Goal: Transaction & Acquisition: Obtain resource

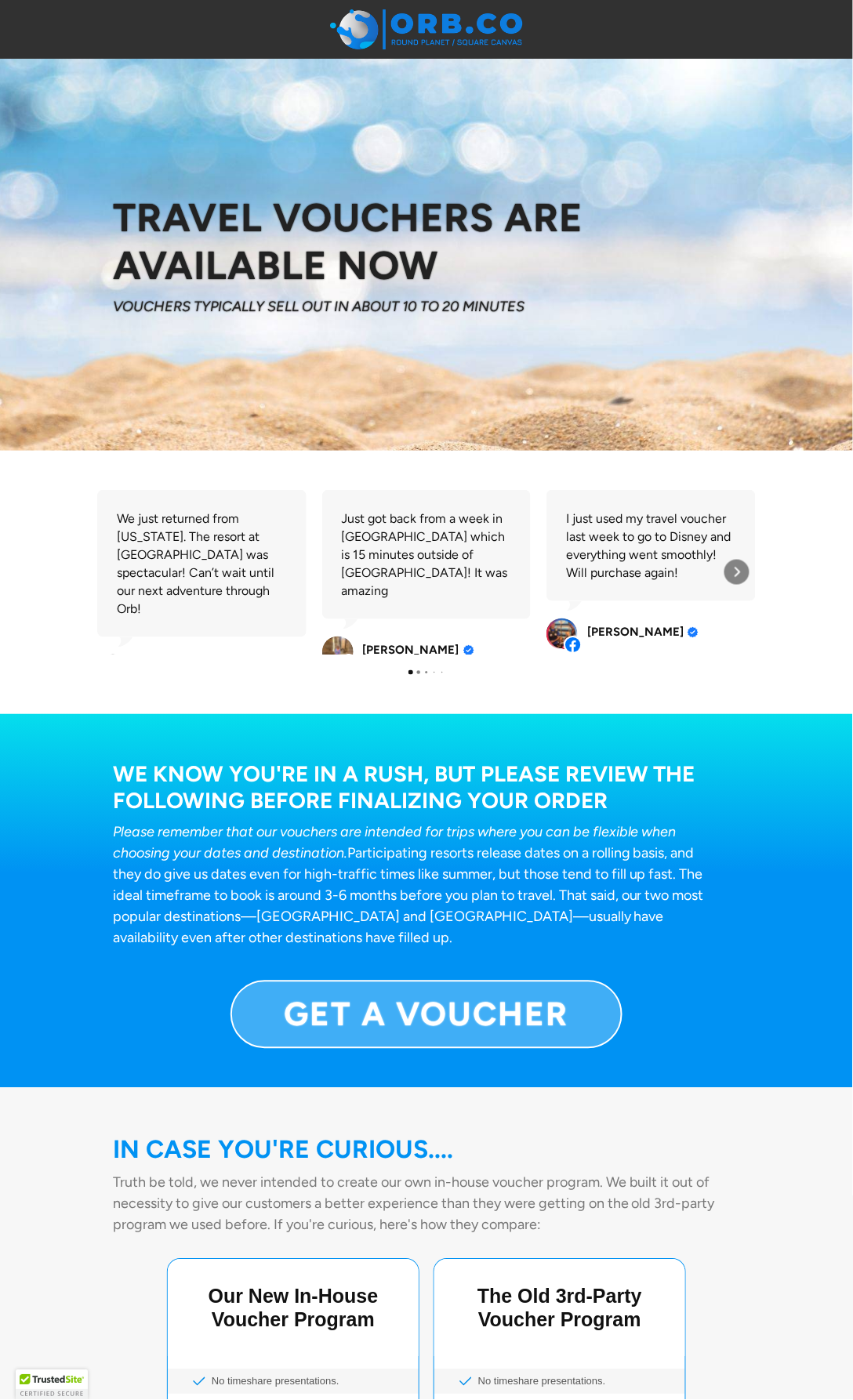
click at [258, 980] on link "GET A VOUCHER" at bounding box center [426, 1014] width 392 height 68
click at [299, 994] on b "GET A VOUCHER" at bounding box center [427, 1014] width 285 height 40
click at [296, 981] on link "GET A VOUCHER" at bounding box center [426, 1014] width 392 height 68
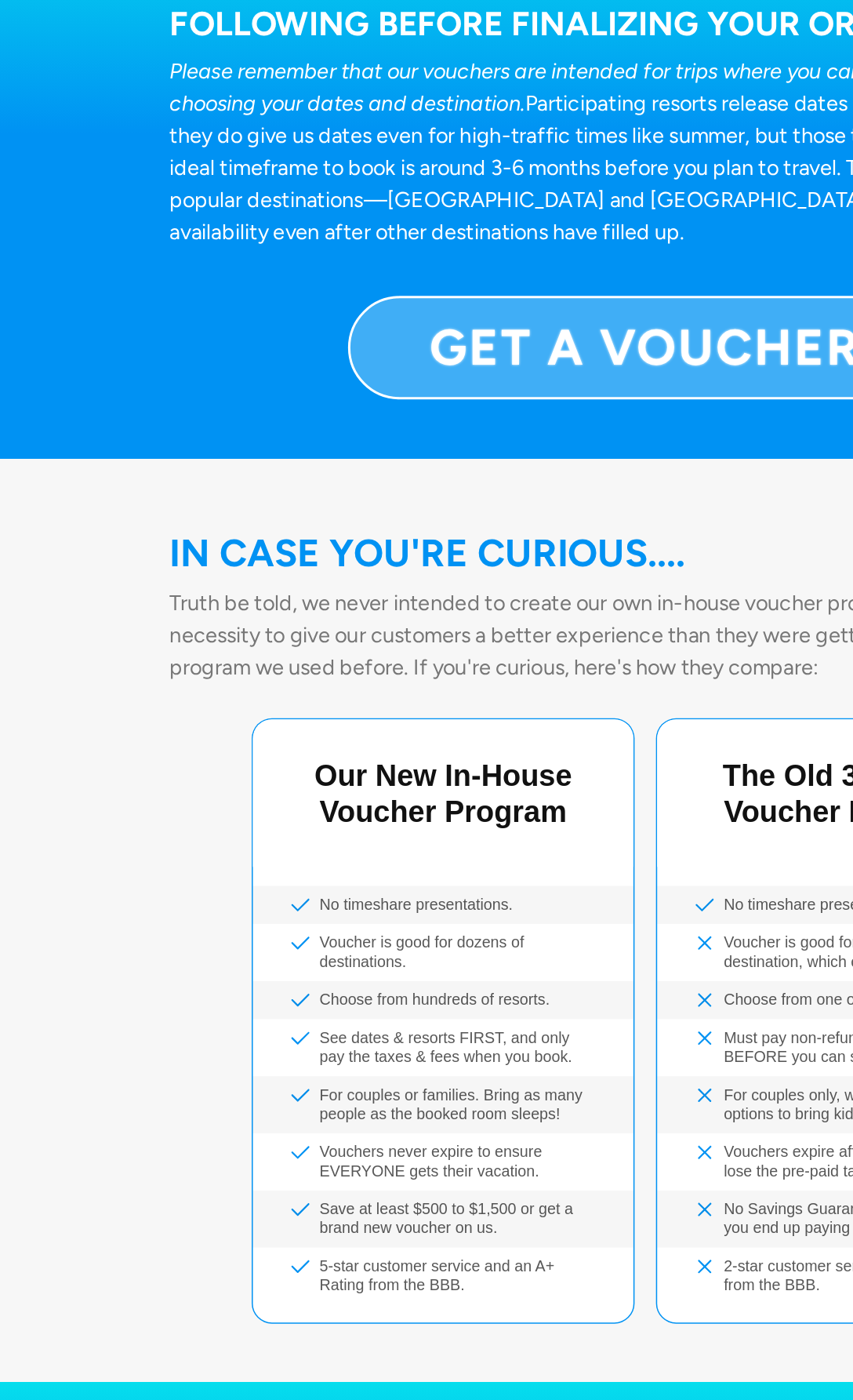
scroll to position [374, 0]
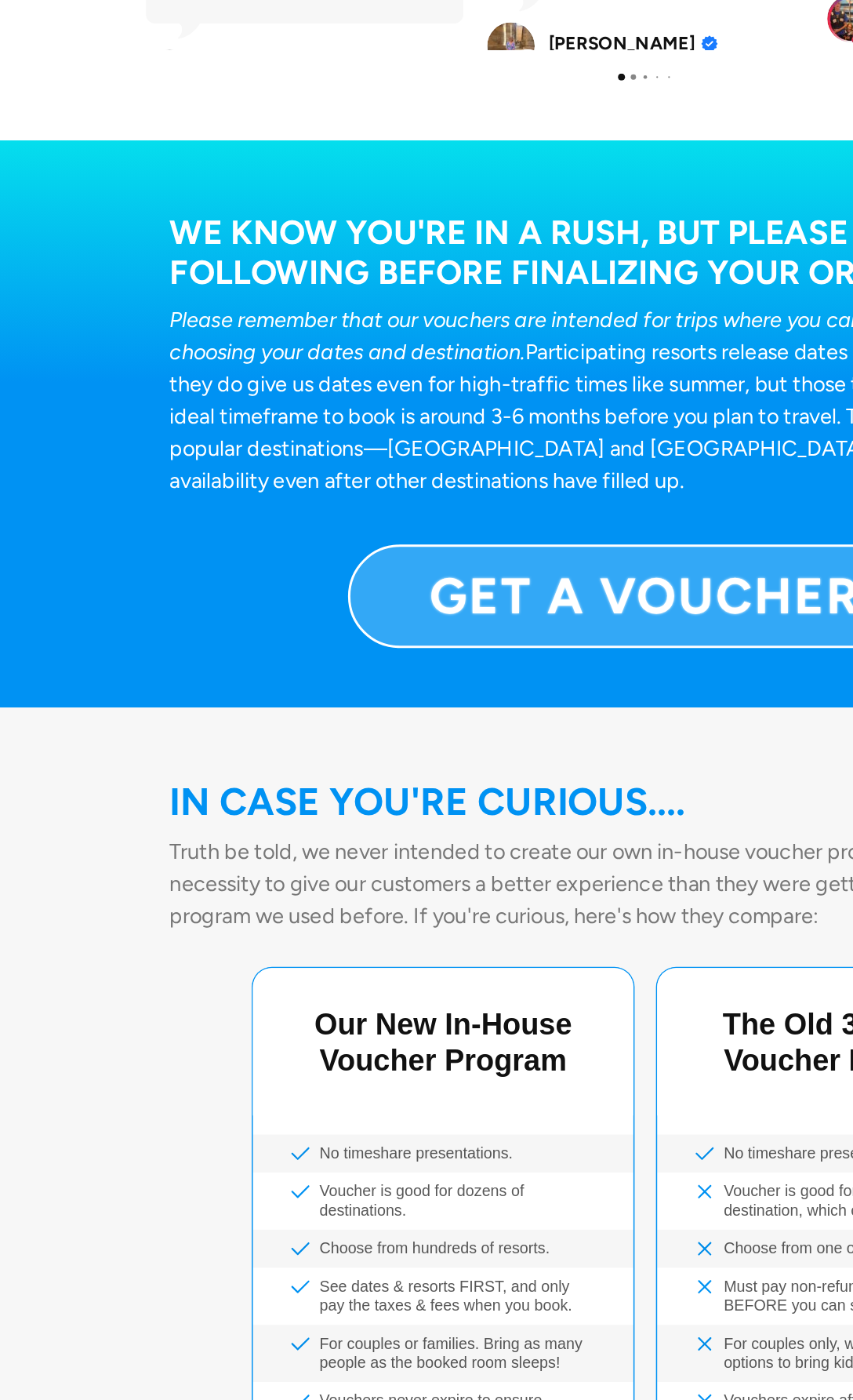
click at [229, 1021] on div "Voucher is good for dozens of destinations." at bounding box center [293, 1039] width 251 height 38
click at [218, 1059] on div "Choose from hundreds of resorts." at bounding box center [293, 1071] width 251 height 25
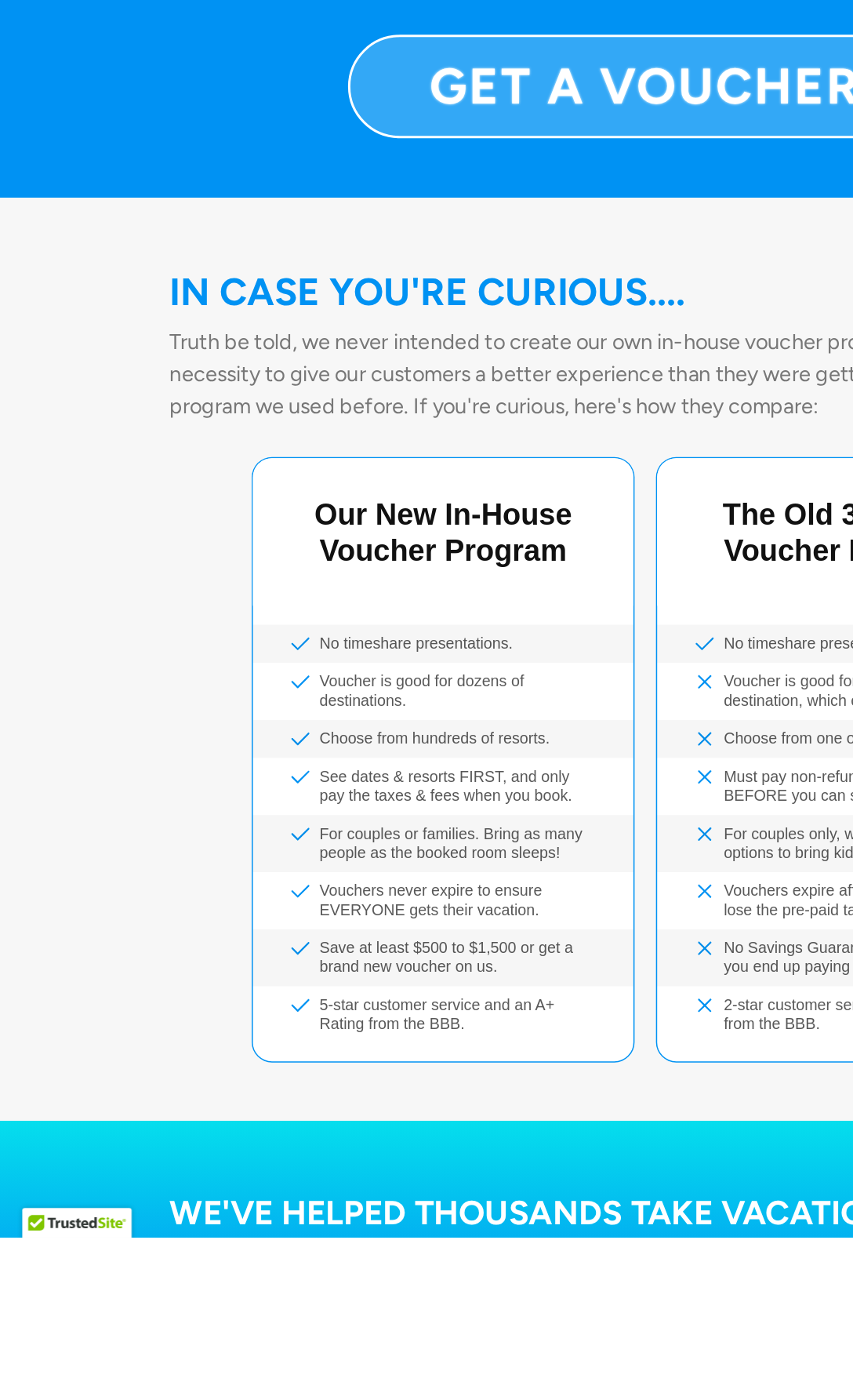
scroll to position [376, 0]
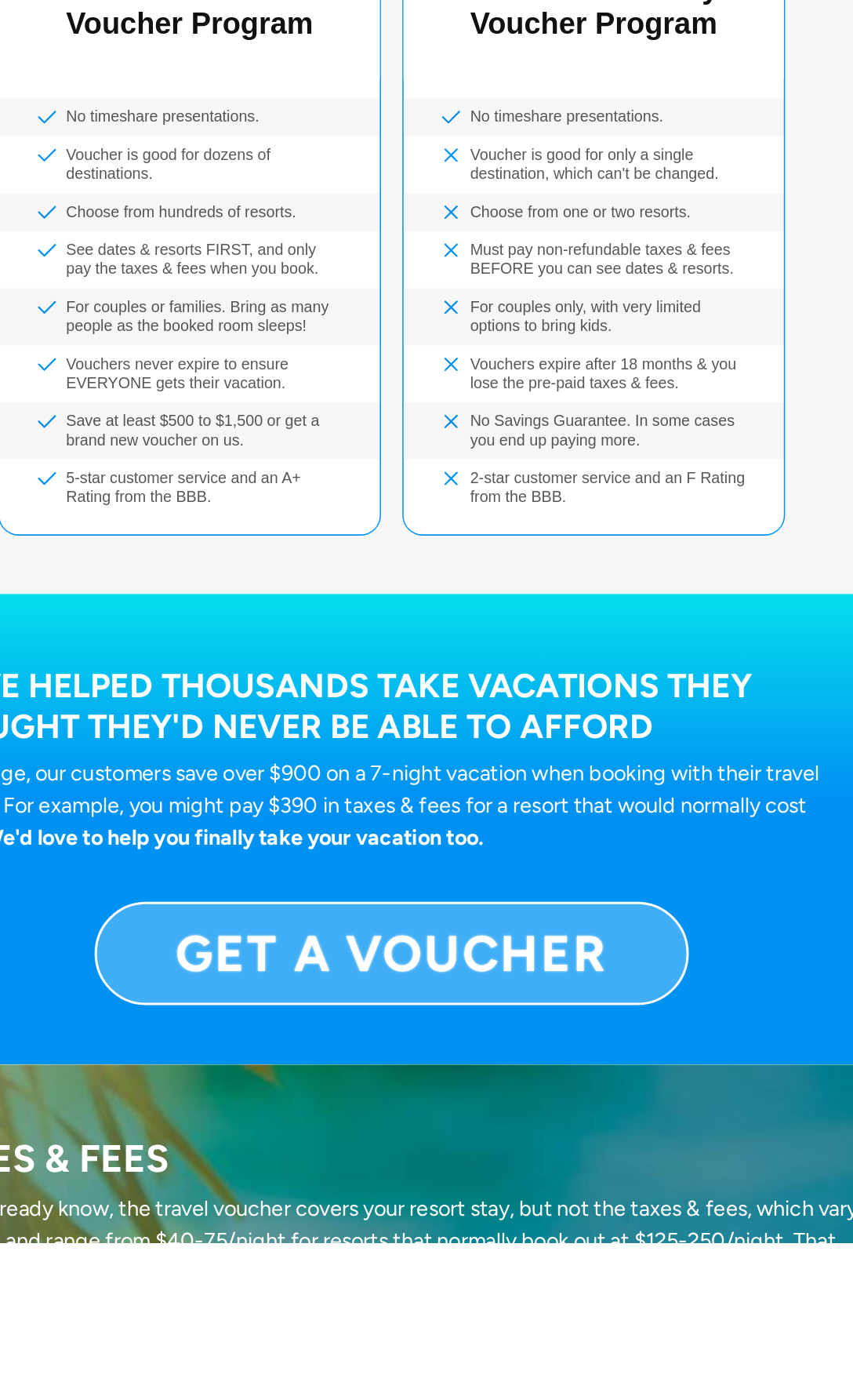
scroll to position [725, 0]
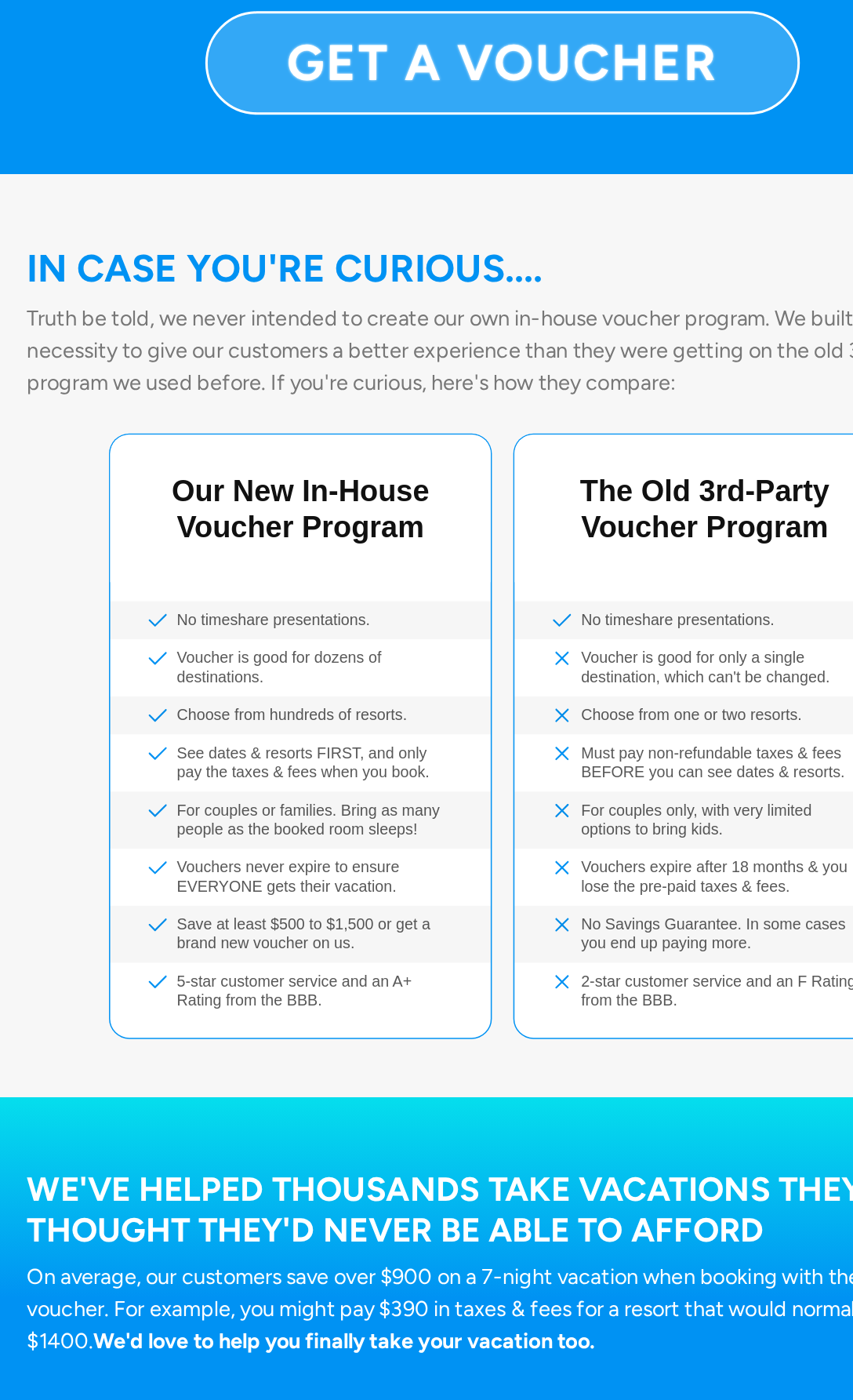
click at [221, 883] on div "5-star customer service and an A+ Rating from the BBB." at bounding box center [293, 902] width 251 height 38
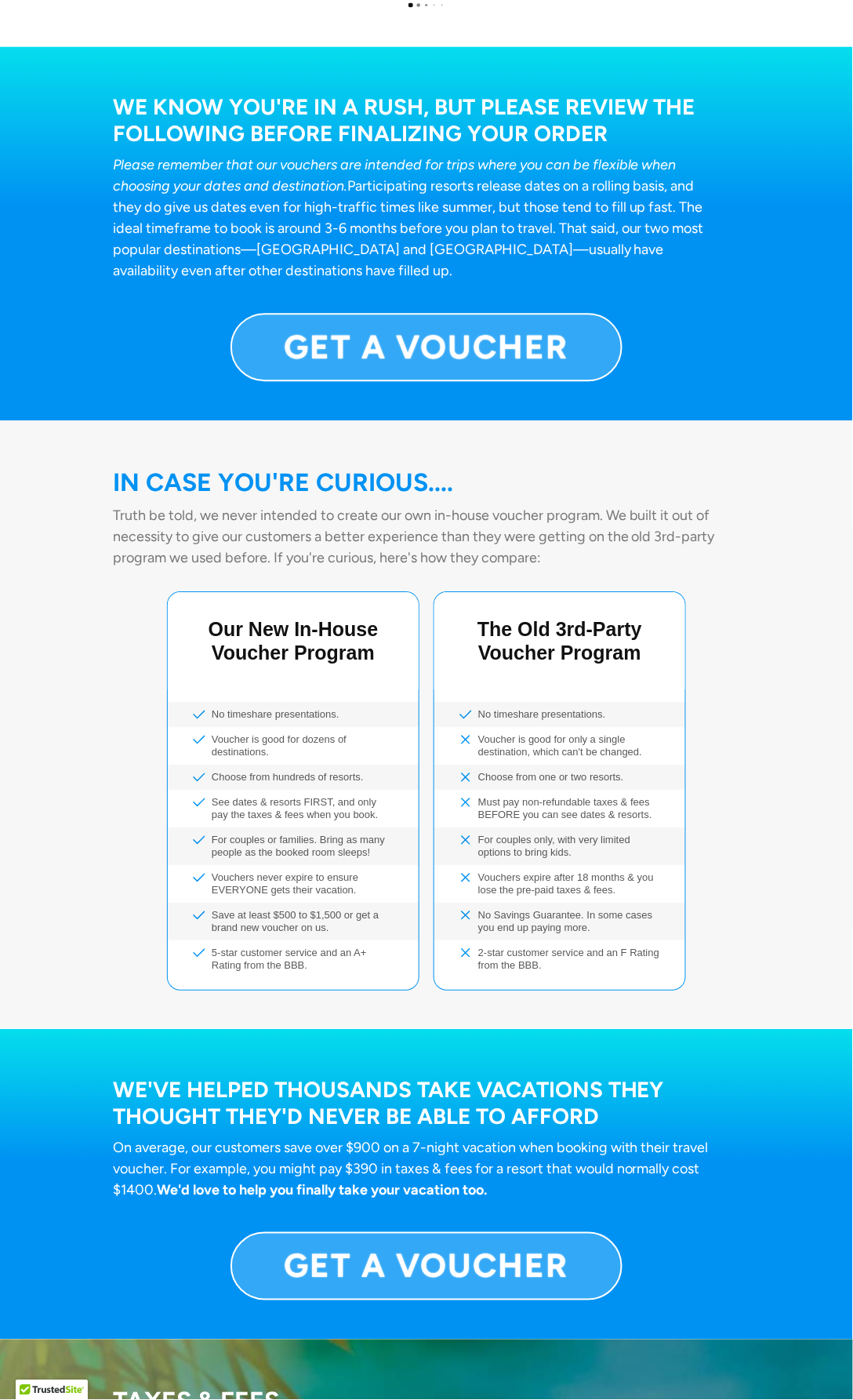
click at [159, 896] on div "Our New In-House Voucher Program No timeshare presentations. [GEOGRAPHIC_DATA] …" at bounding box center [426, 790] width 627 height 398
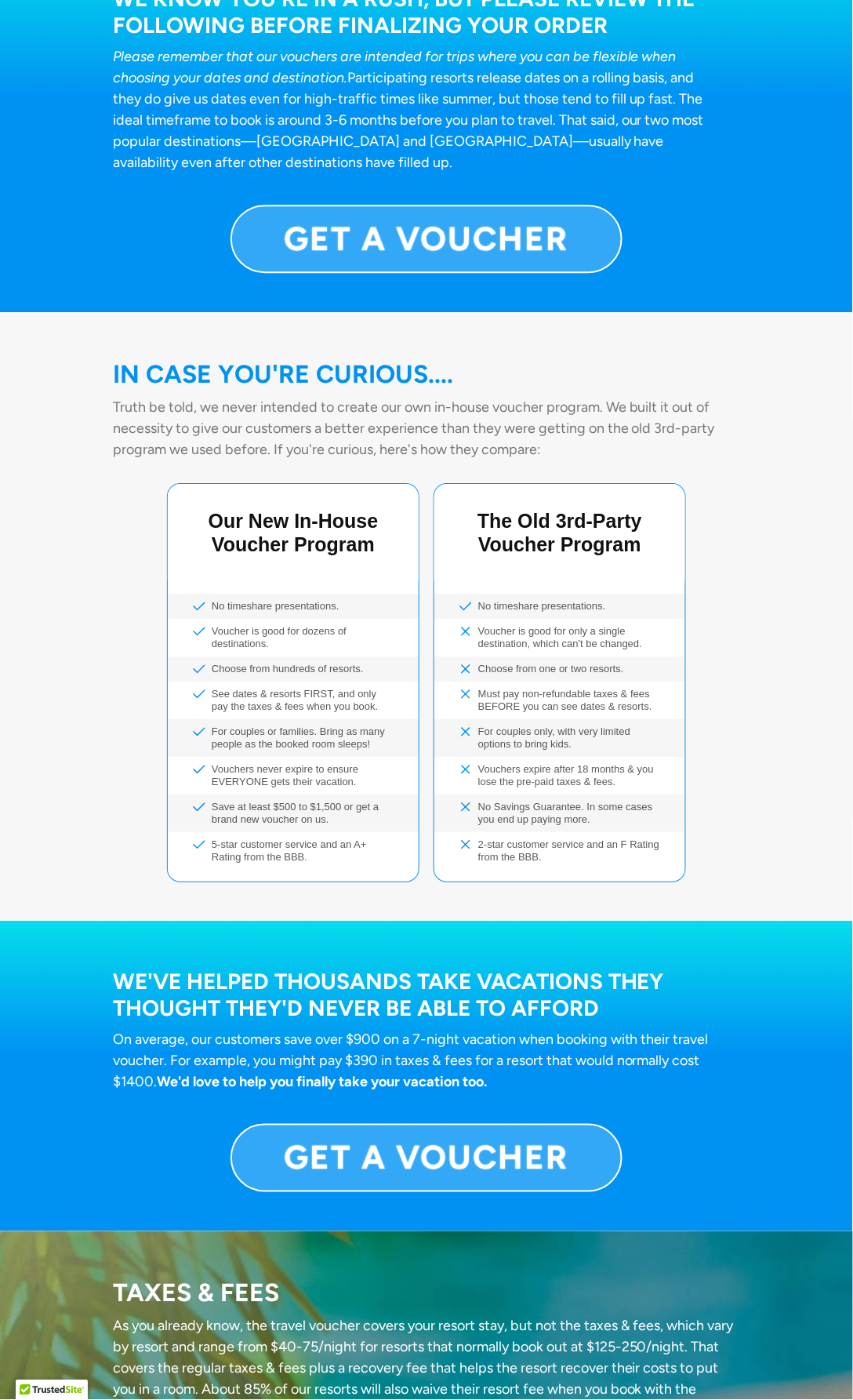
scroll to position [971, 0]
